Goal: Check status: Check status

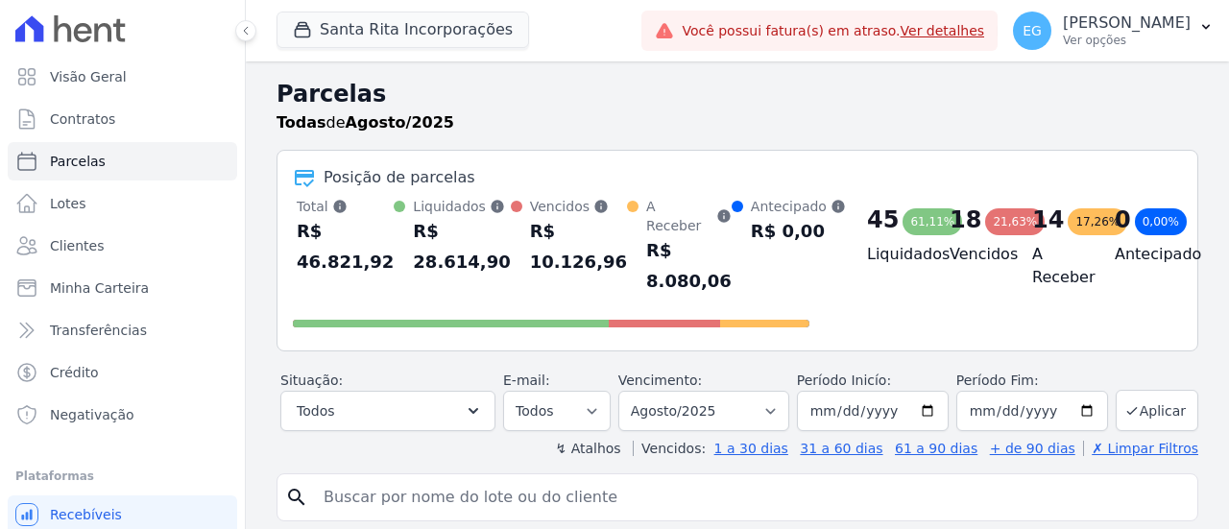
select select
click at [441, 34] on button "Santa Rita Incorporações" at bounding box center [402, 30] width 252 height 36
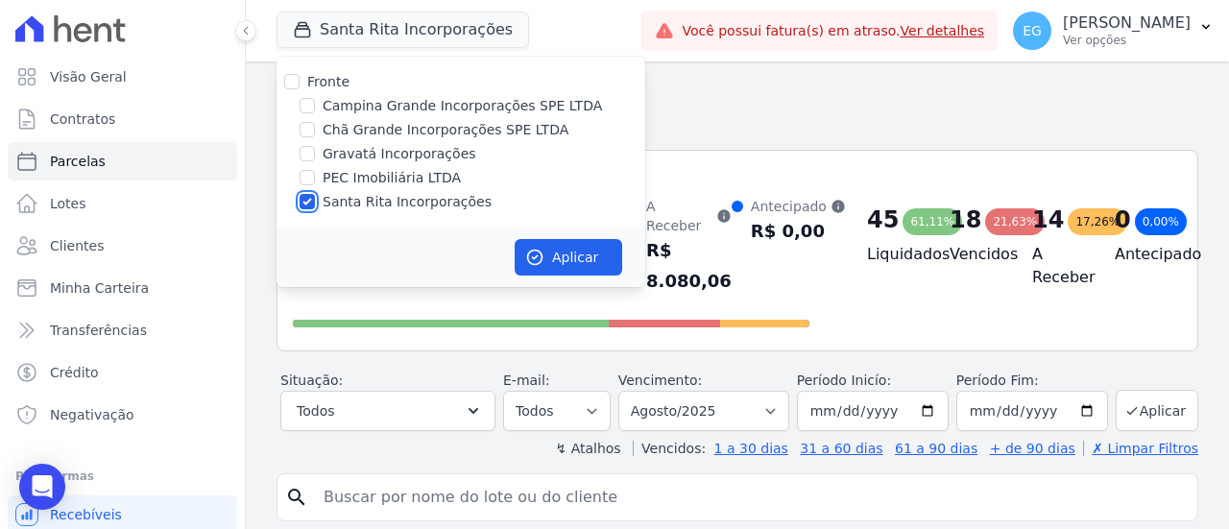
click at [301, 197] on input "Santa Rita Incorporações" at bounding box center [306, 201] width 15 height 15
checkbox input "false"
click at [305, 108] on input "Campina Grande Incorporações SPE LTDA" at bounding box center [306, 105] width 15 height 15
checkbox input "true"
click at [576, 250] on button "Aplicar" at bounding box center [568, 257] width 108 height 36
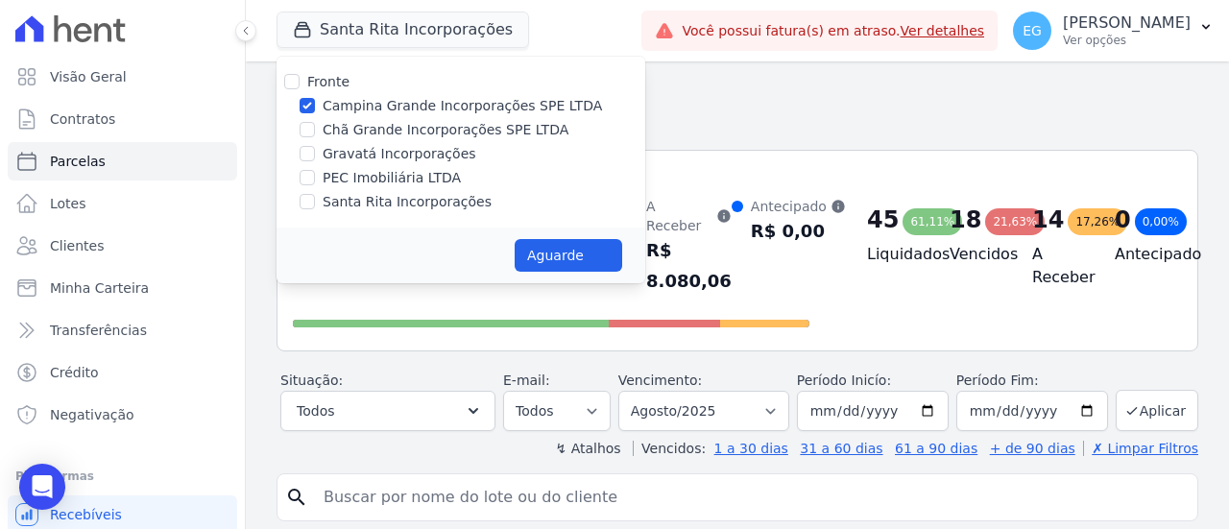
select select
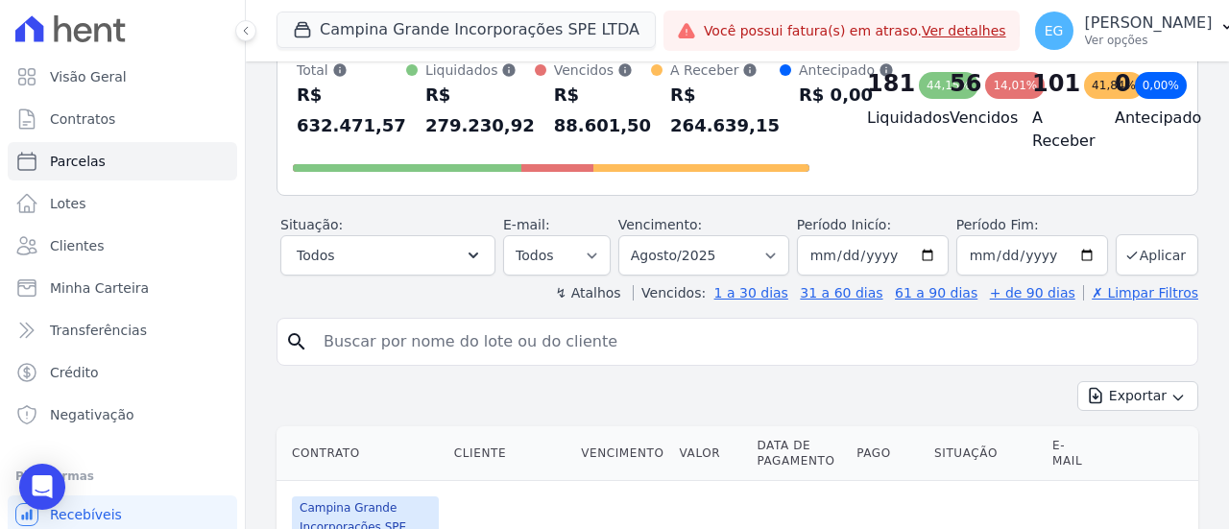
scroll to position [96, 0]
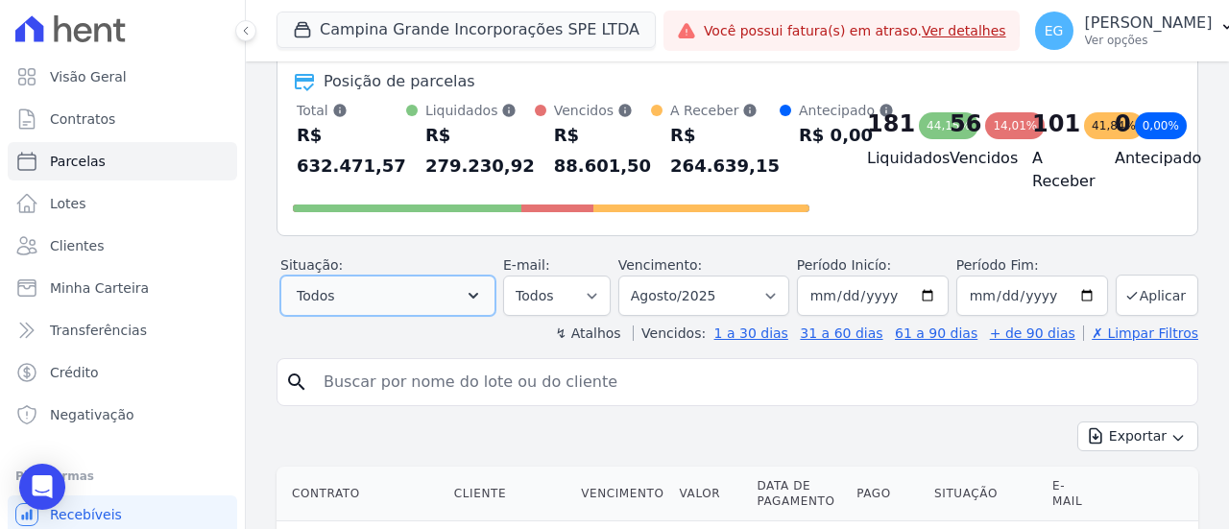
click at [470, 296] on button "Todos" at bounding box center [387, 295] width 215 height 40
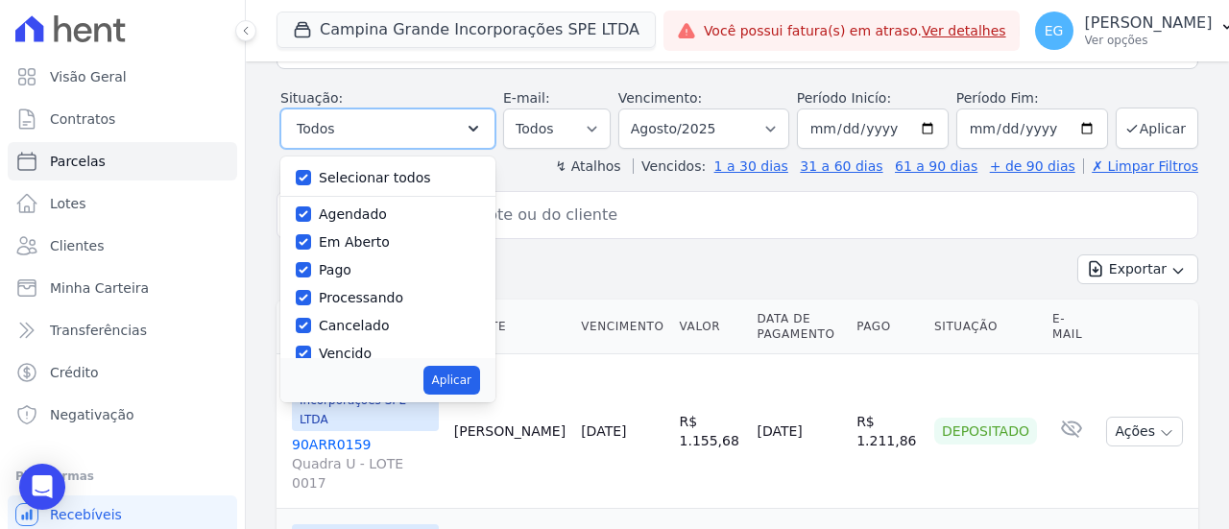
scroll to position [288, 0]
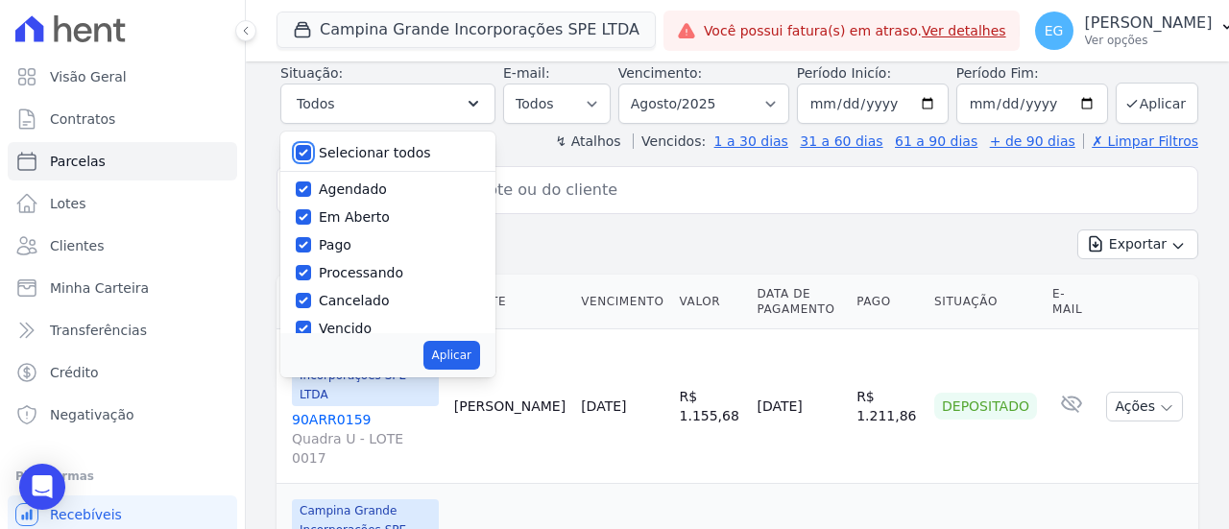
click at [311, 156] on input "Selecionar todos" at bounding box center [303, 152] width 15 height 15
checkbox input "false"
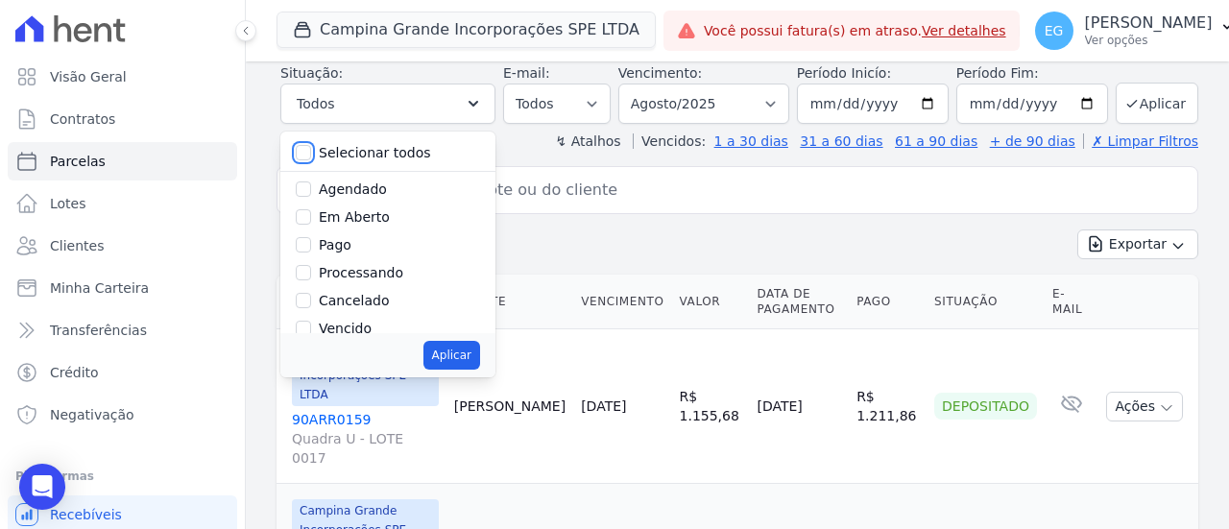
checkbox input "false"
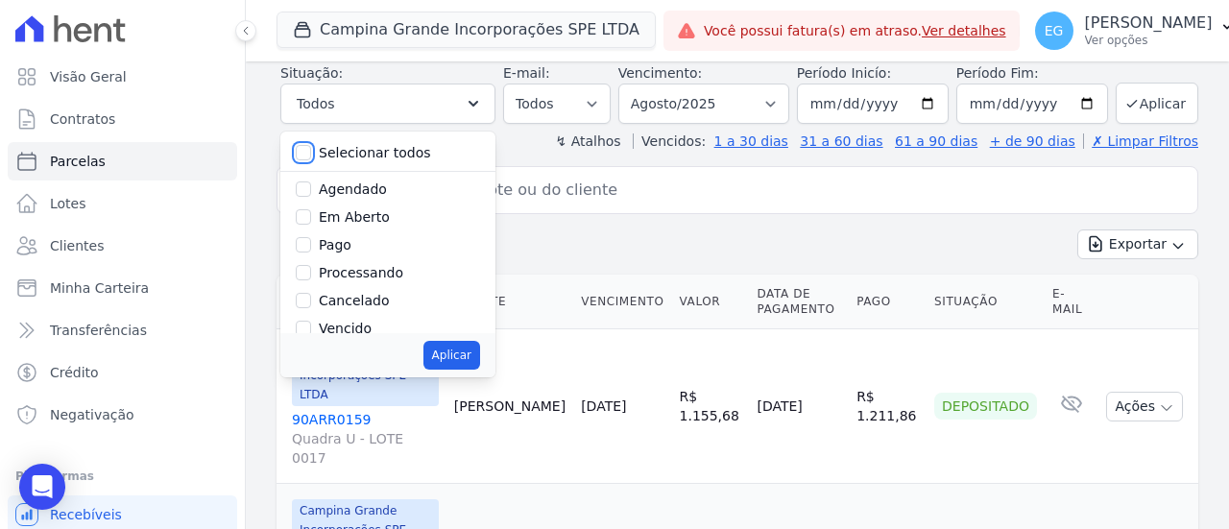
checkbox input "false"
click at [311, 327] on input "Vencido" at bounding box center [303, 328] width 15 height 15
checkbox input "true"
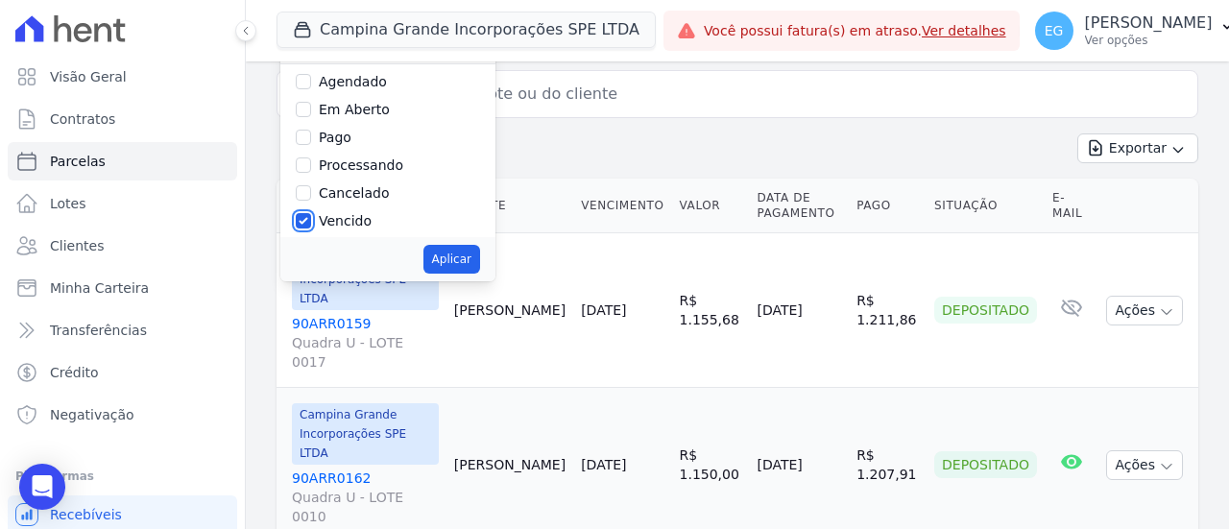
scroll to position [0, 0]
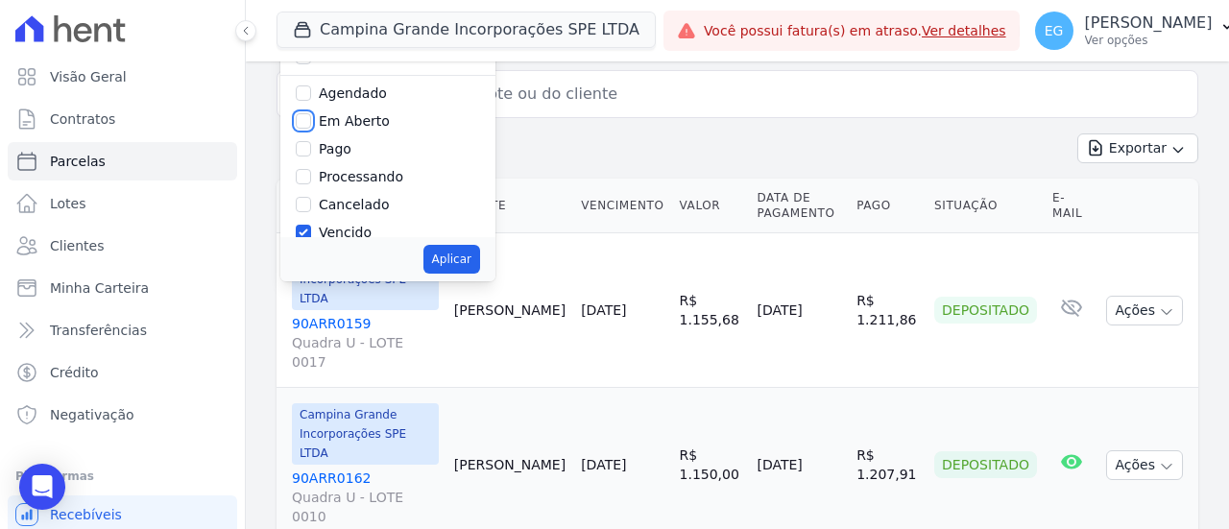
click at [311, 117] on input "Em Aberto" at bounding box center [303, 120] width 15 height 15
checkbox input "true"
click at [465, 255] on button "Aplicar" at bounding box center [451, 259] width 57 height 29
select select "pending"
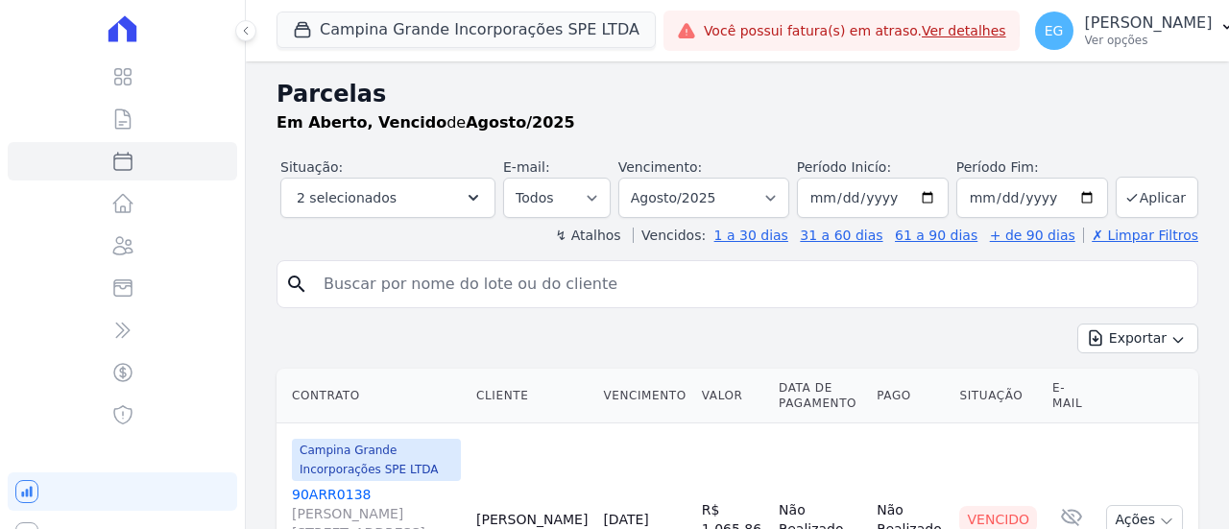
select select
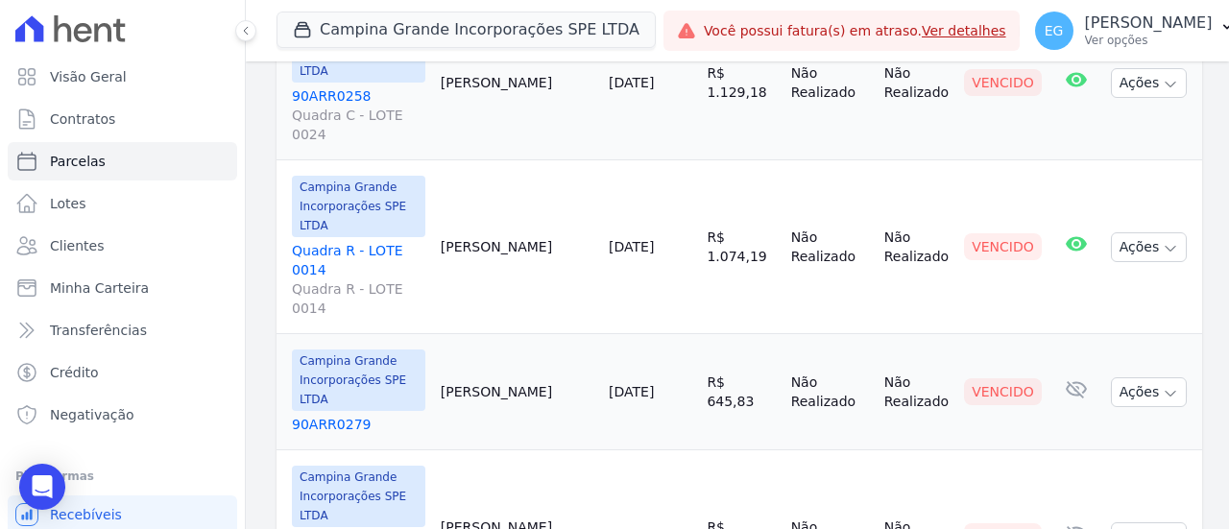
scroll to position [2697, 0]
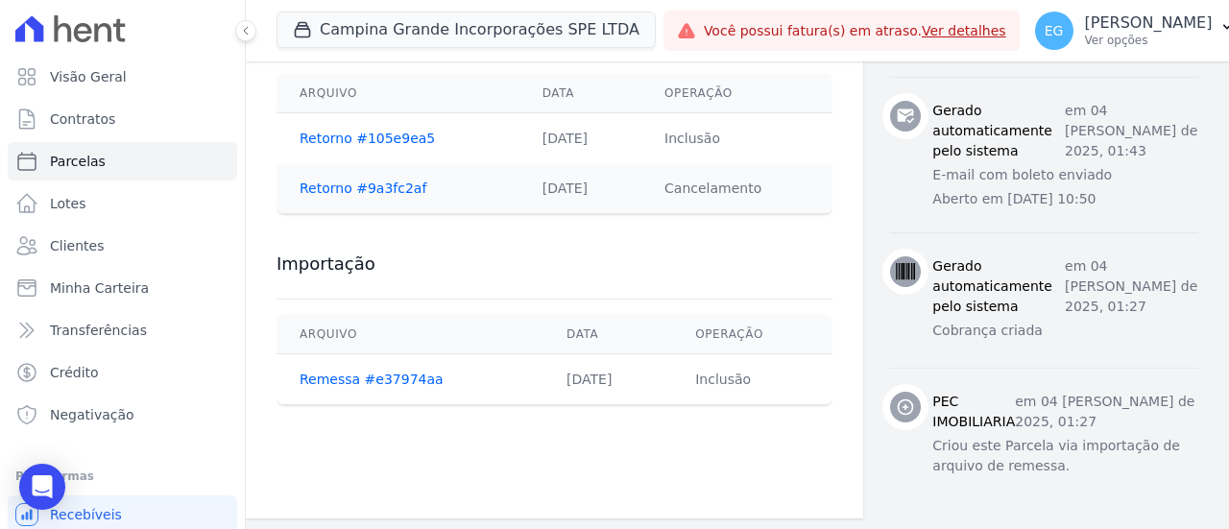
scroll to position [553, 0]
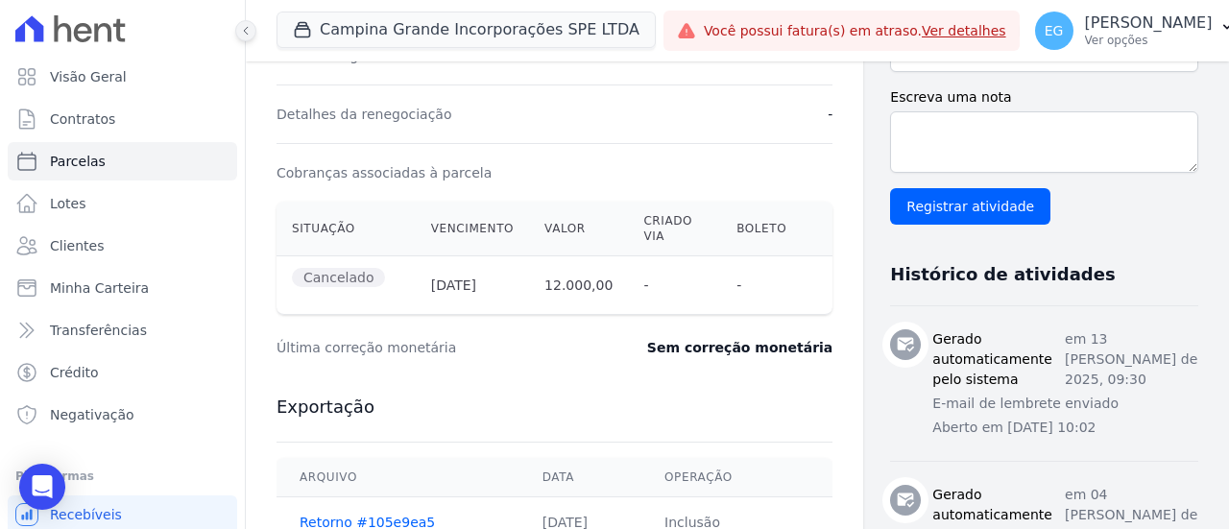
click at [255, 29] on button at bounding box center [245, 30] width 21 height 21
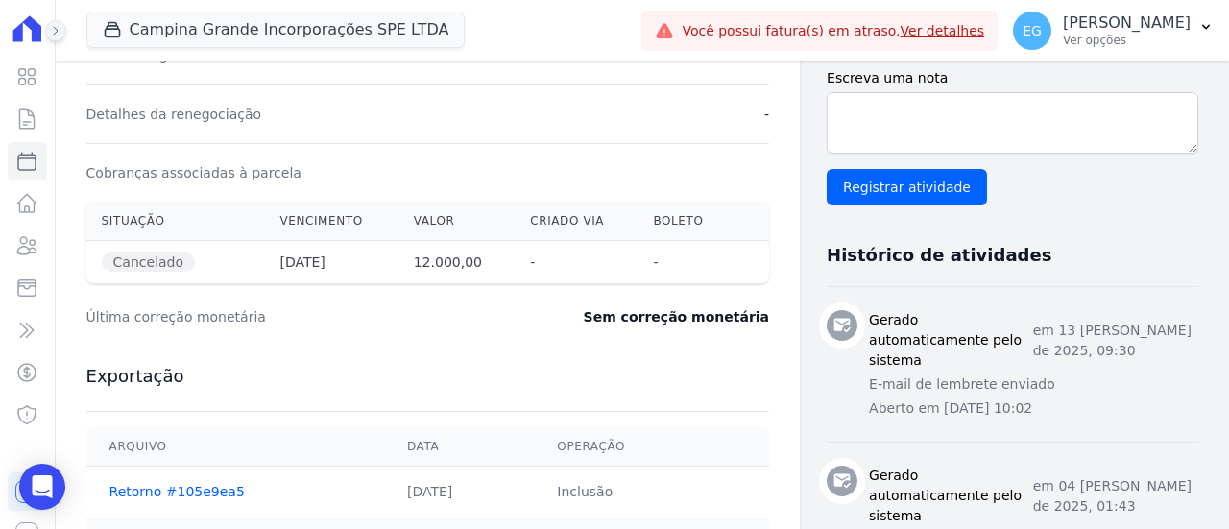
click at [60, 30] on icon at bounding box center [56, 31] width 12 height 12
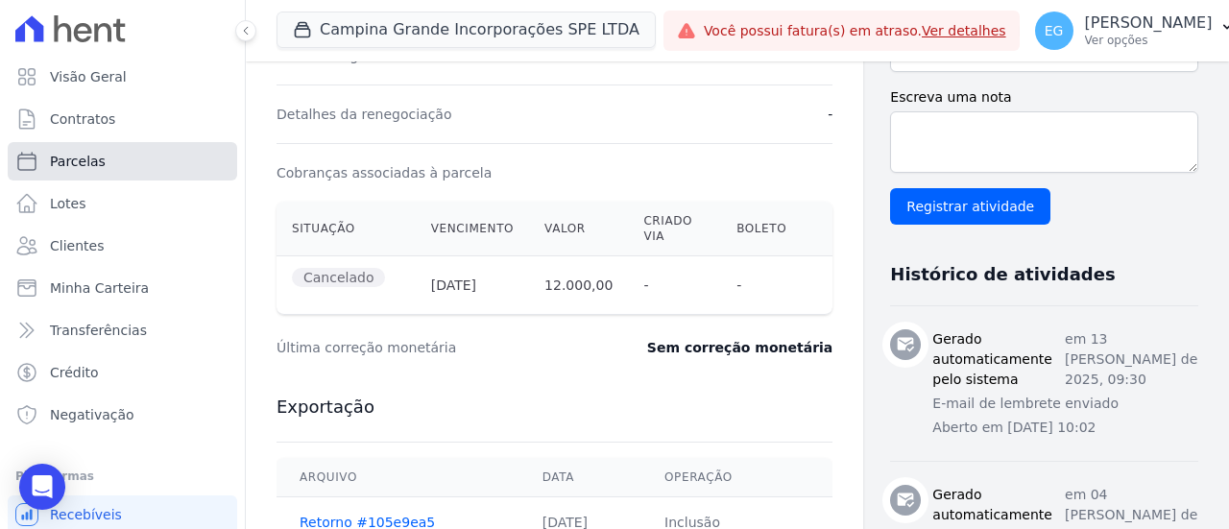
click at [107, 159] on link "Parcelas" at bounding box center [122, 161] width 229 height 38
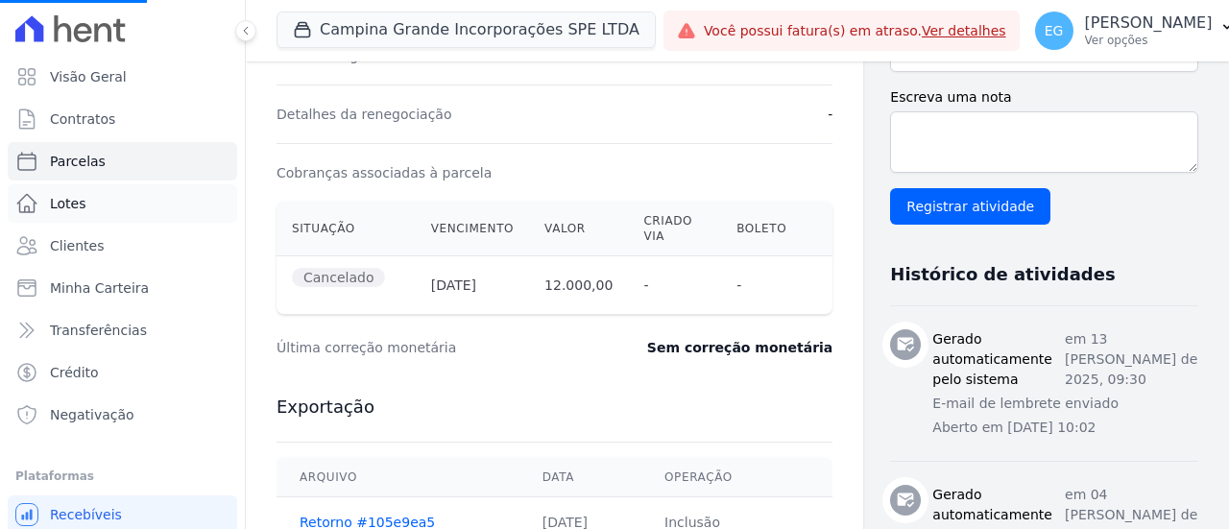
select select
